Goal: Information Seeking & Learning: Learn about a topic

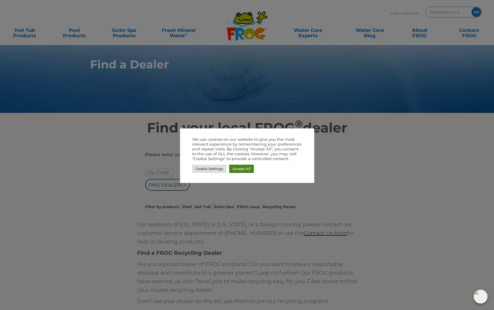
click at [241, 169] on link "Accept All" at bounding box center [241, 169] width 25 height 8
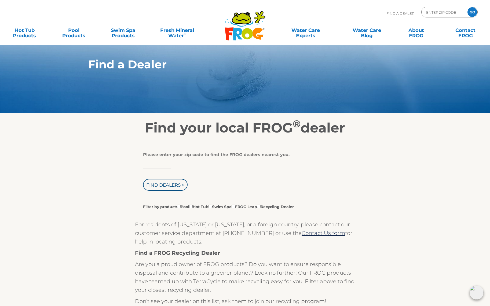
click at [146, 171] on input "text" at bounding box center [157, 172] width 28 height 8
type input "17406"
click at [166, 186] on input "Find Dealers >" at bounding box center [165, 185] width 45 height 12
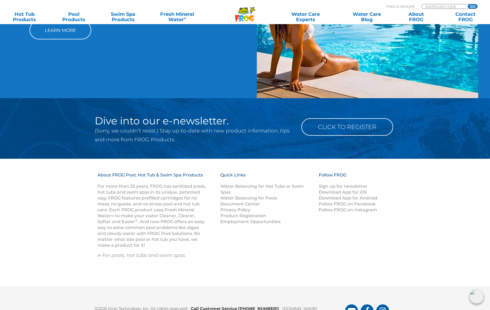
scroll to position [588, 0]
click at [269, 184] on link "Water Balancing for Hot Tubs or Swim Spas" at bounding box center [262, 189] width 84 height 11
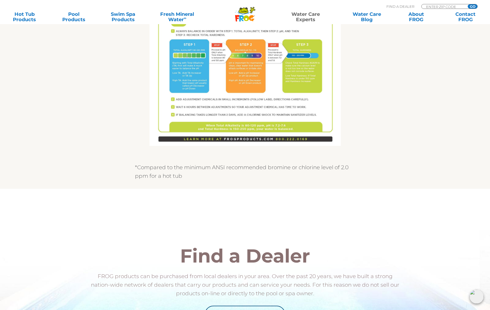
scroll to position [382, 0]
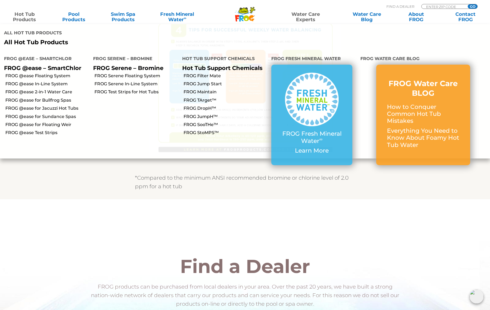
click at [31, 16] on link "Hot Tub Products" at bounding box center [24, 17] width 38 height 11
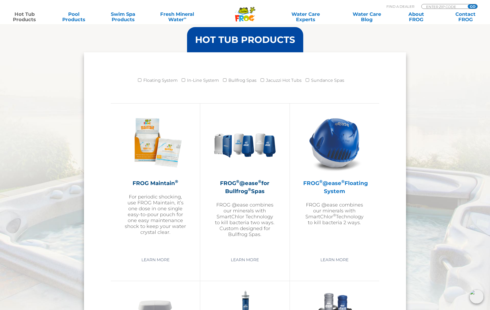
scroll to position [527, 0]
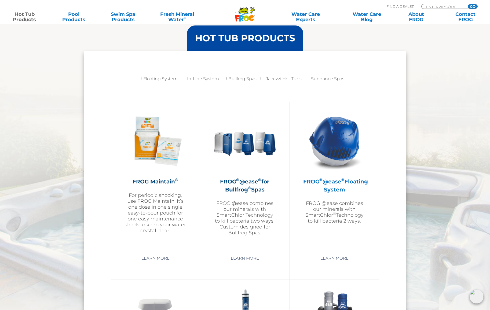
click at [343, 161] on img at bounding box center [334, 141] width 62 height 62
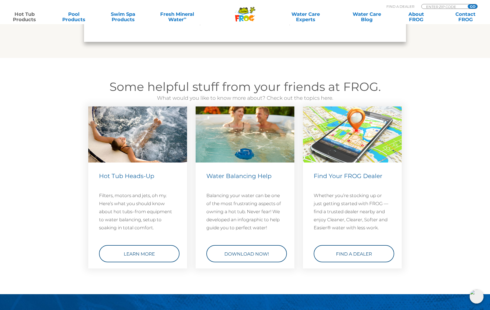
scroll to position [1493, 0]
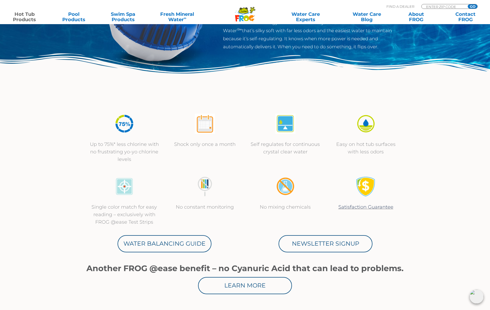
scroll to position [114, 0]
